Goal: Find specific page/section: Find specific page/section

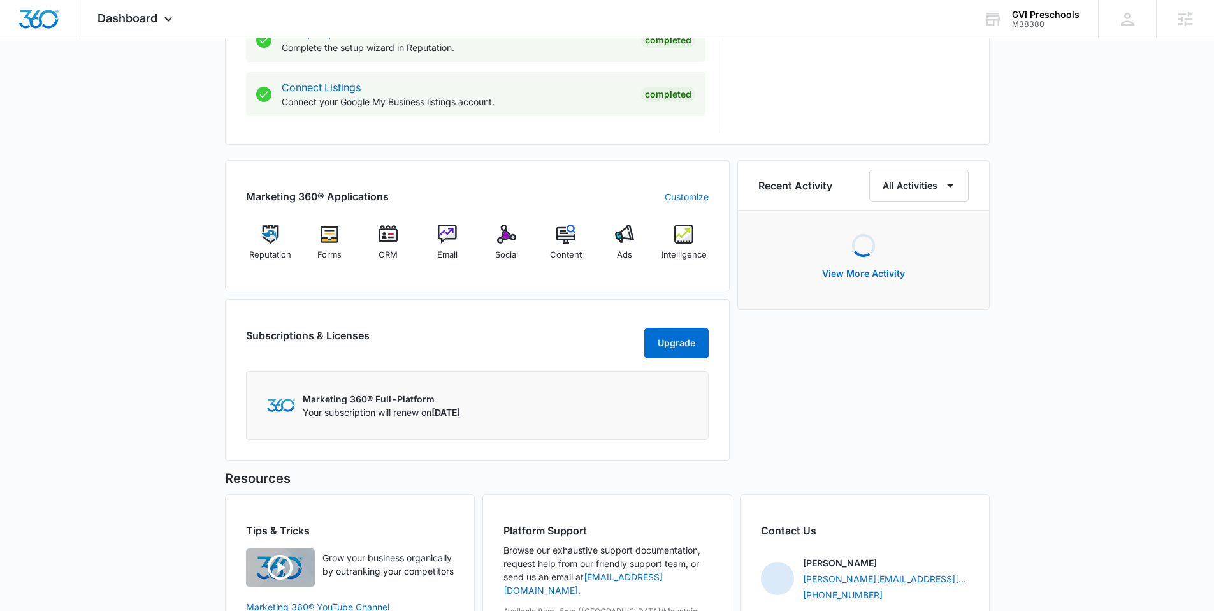
scroll to position [732, 0]
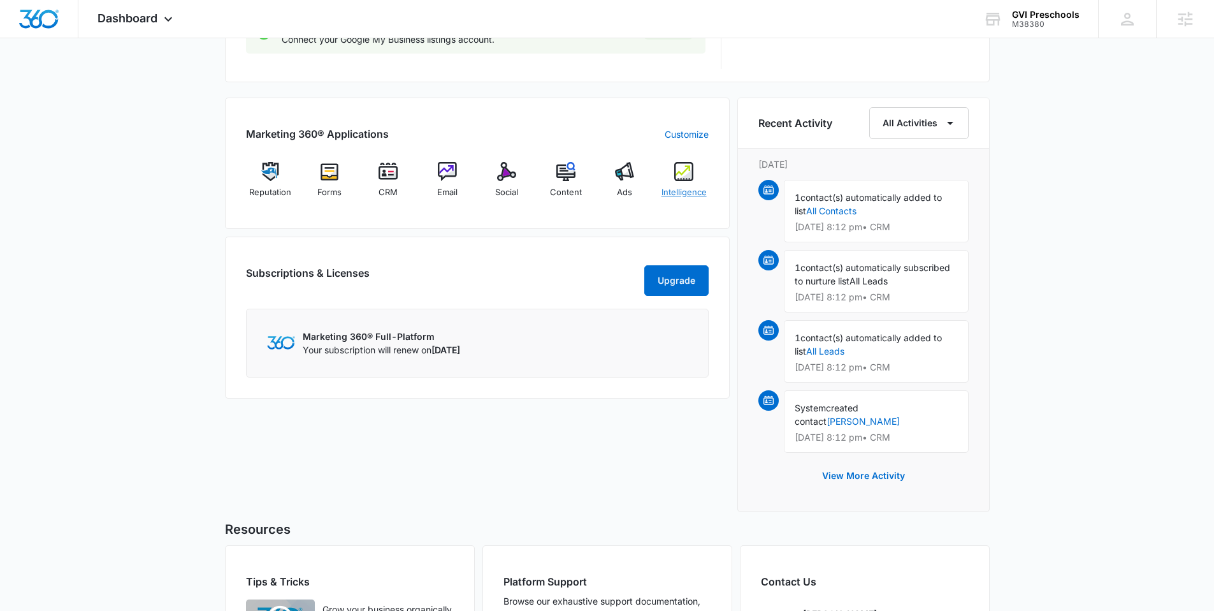
click at [685, 172] on img at bounding box center [683, 171] width 19 height 19
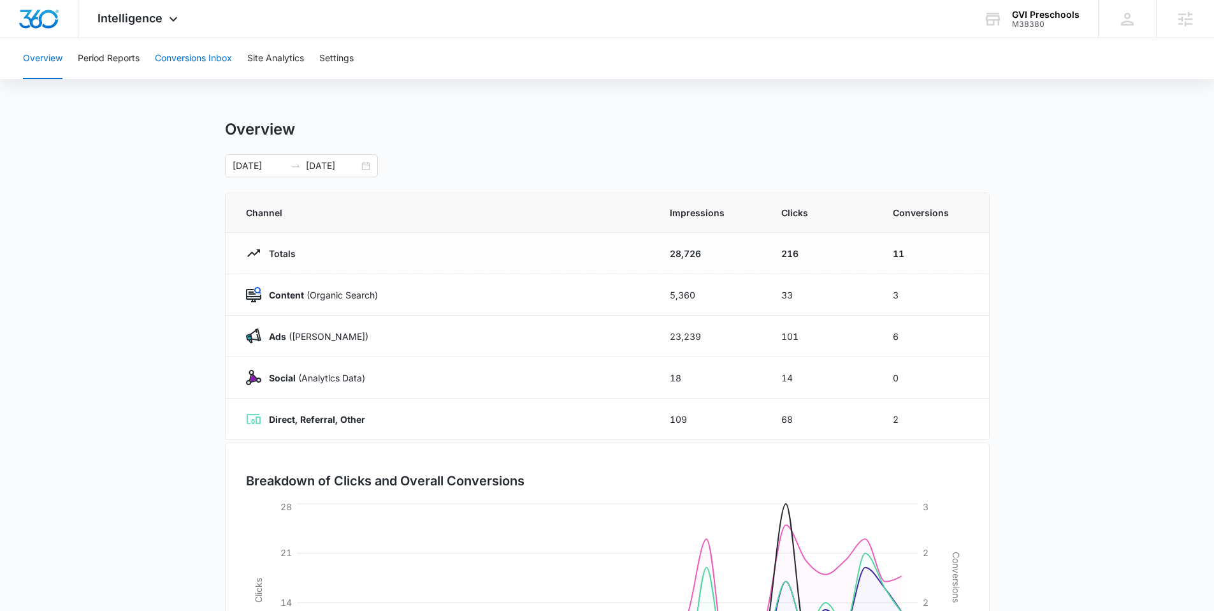
click at [221, 54] on button "Conversions Inbox" at bounding box center [193, 58] width 77 height 41
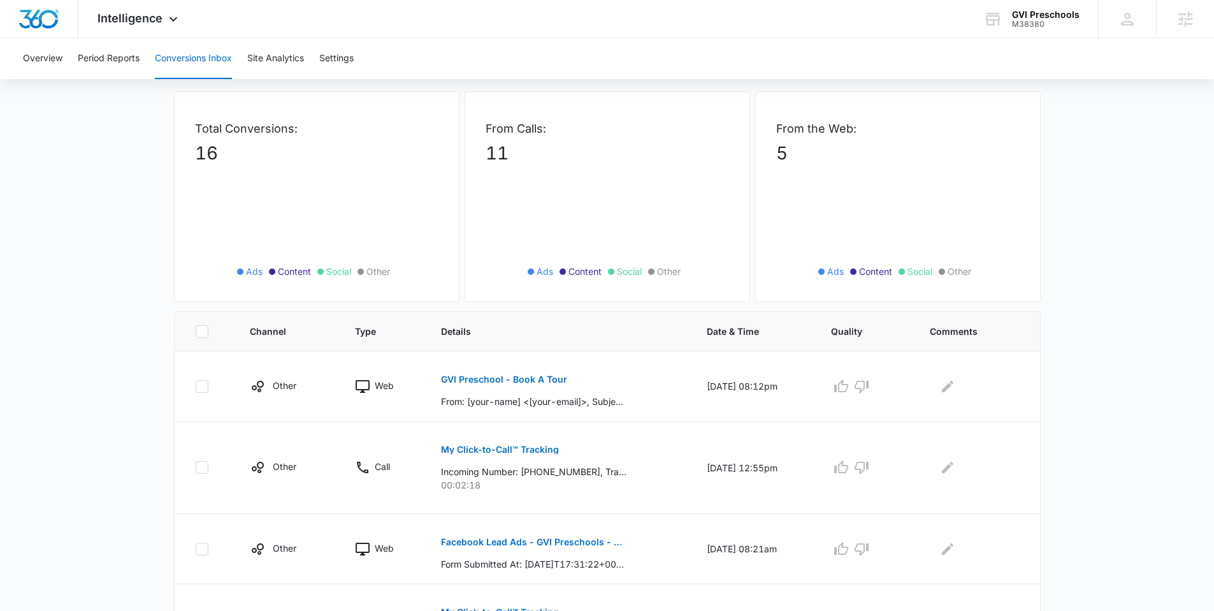
scroll to position [182, 0]
